Goal: Information Seeking & Learning: Learn about a topic

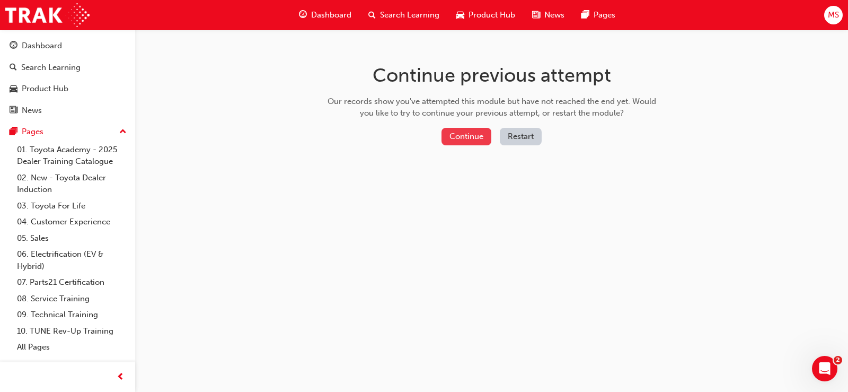
click at [483, 138] on button "Continue" at bounding box center [466, 136] width 50 height 17
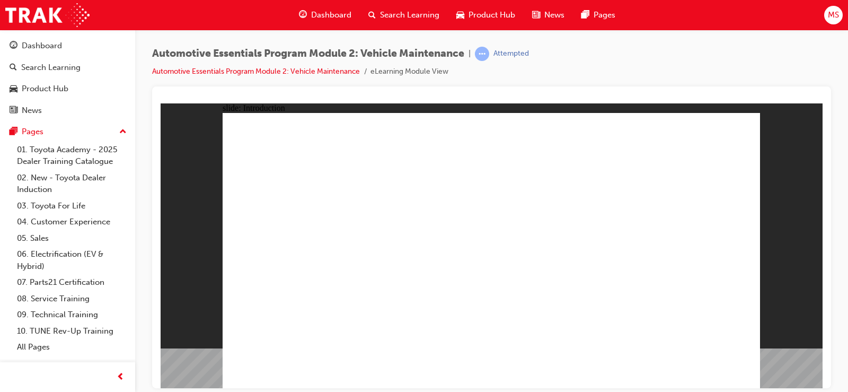
drag, startPoint x: 744, startPoint y: 104, endPoint x: 744, endPoint y: 116, distance: 11.7
